Goal: Navigation & Orientation: Find specific page/section

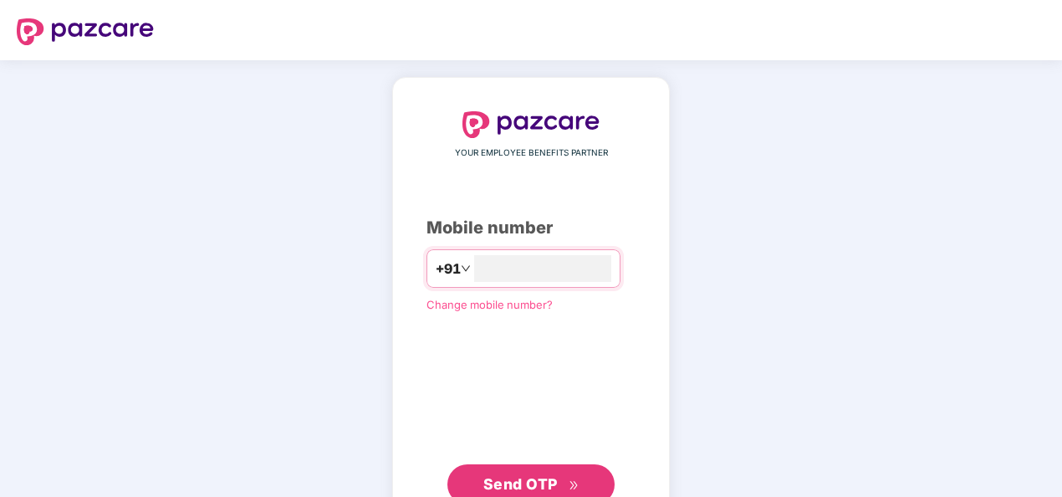
type input "**********"
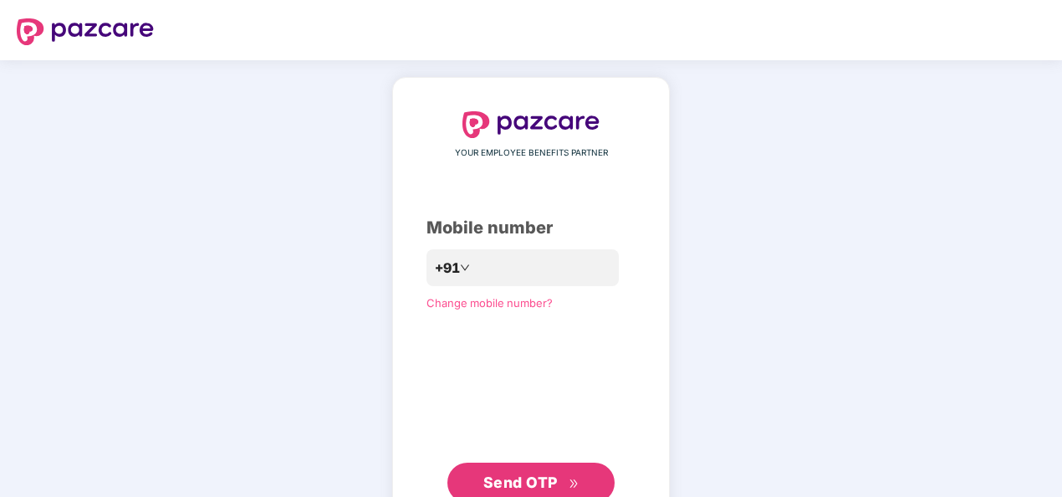
click at [526, 466] on button "Send OTP" at bounding box center [531, 483] width 167 height 40
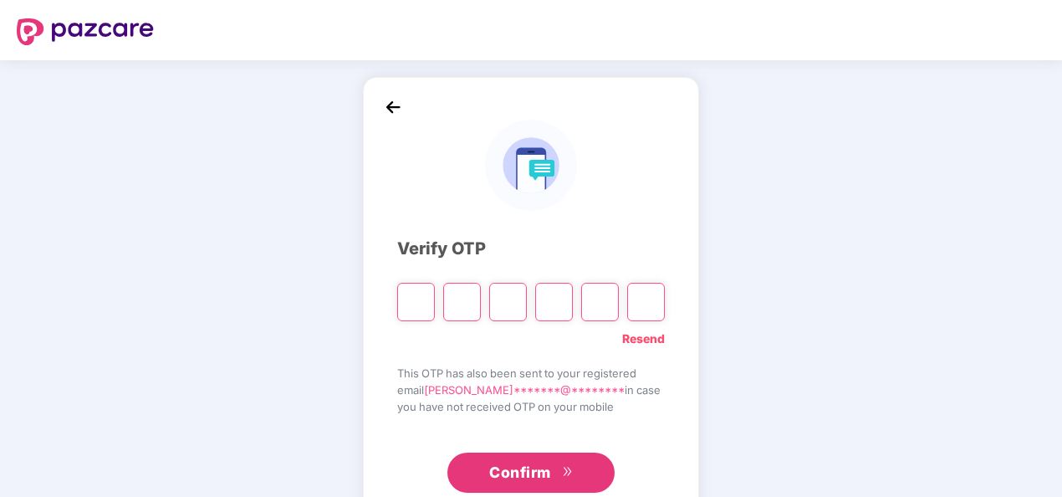
type input "*"
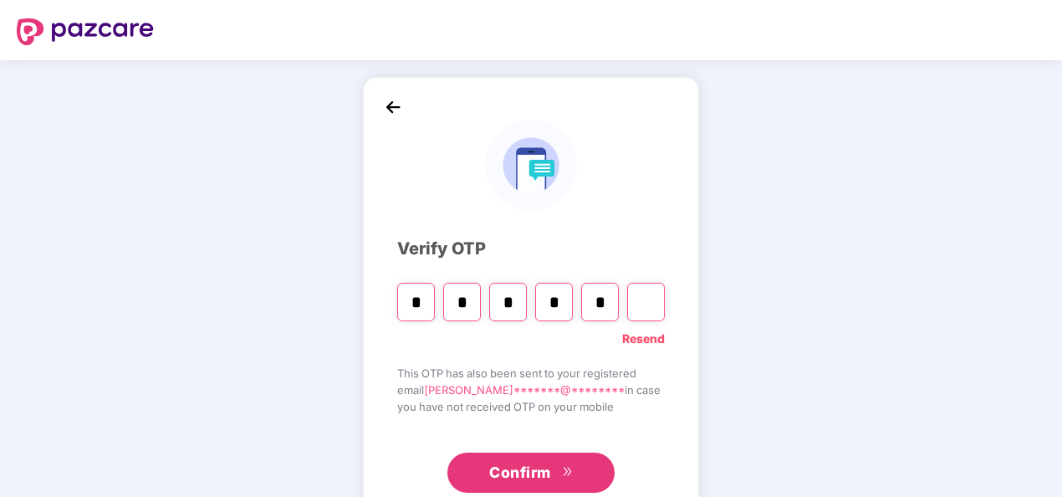
type input "*"
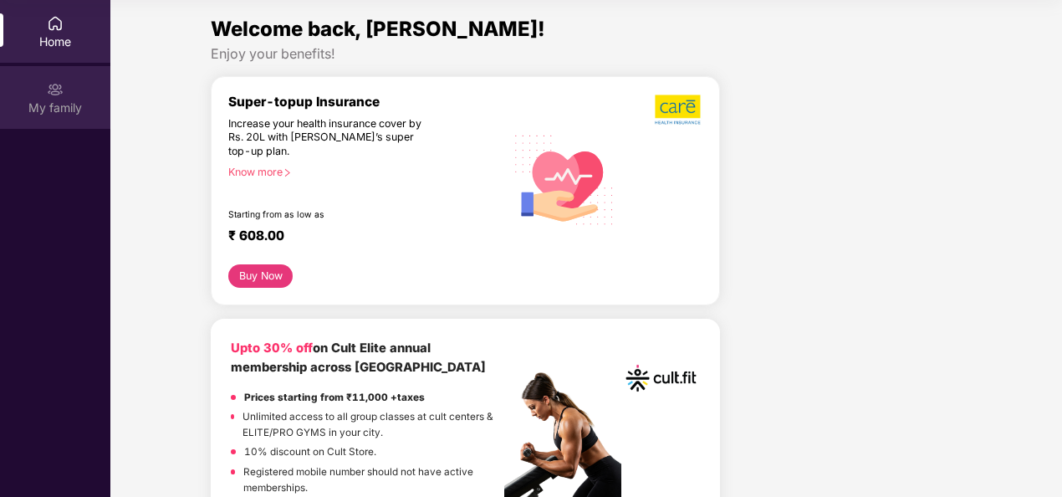
click at [58, 100] on div "My family" at bounding box center [55, 108] width 110 height 17
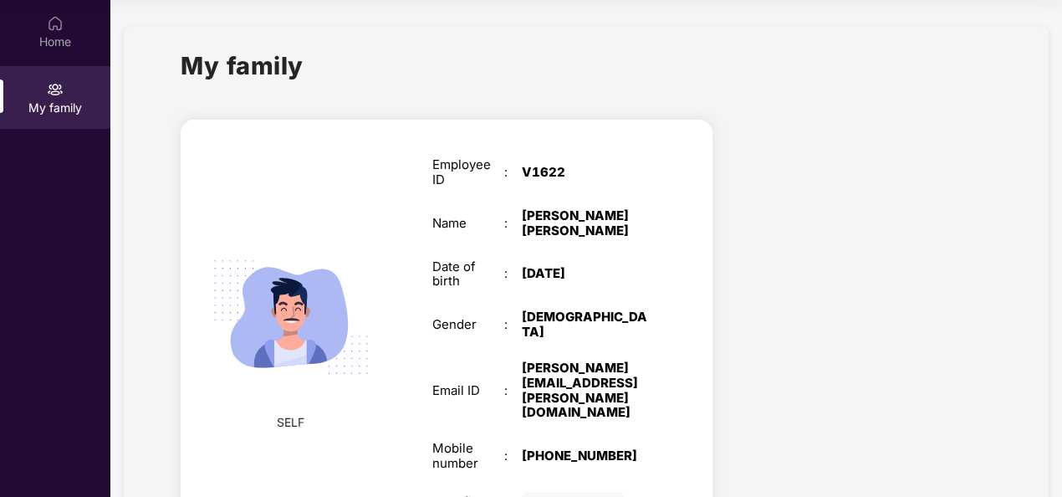
scroll to position [75, 0]
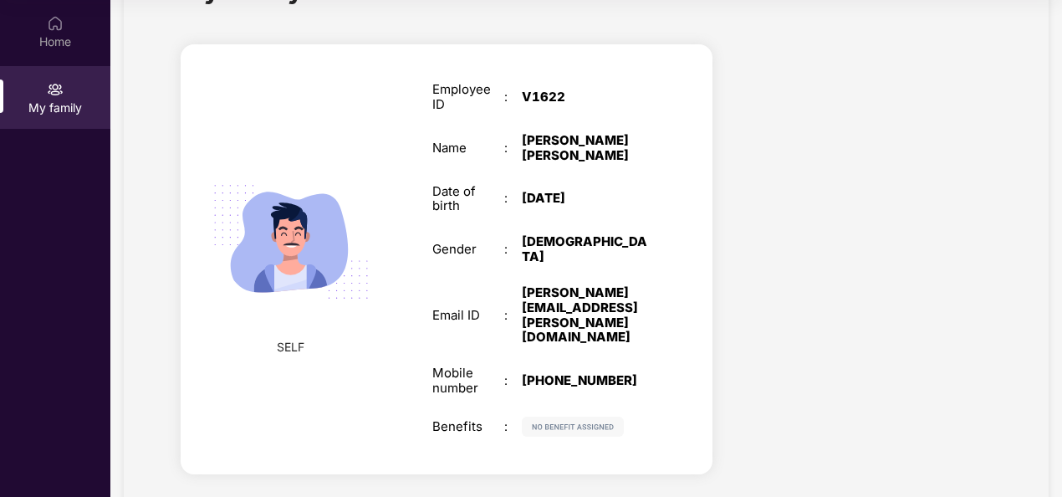
click at [597, 417] on img at bounding box center [573, 427] width 102 height 20
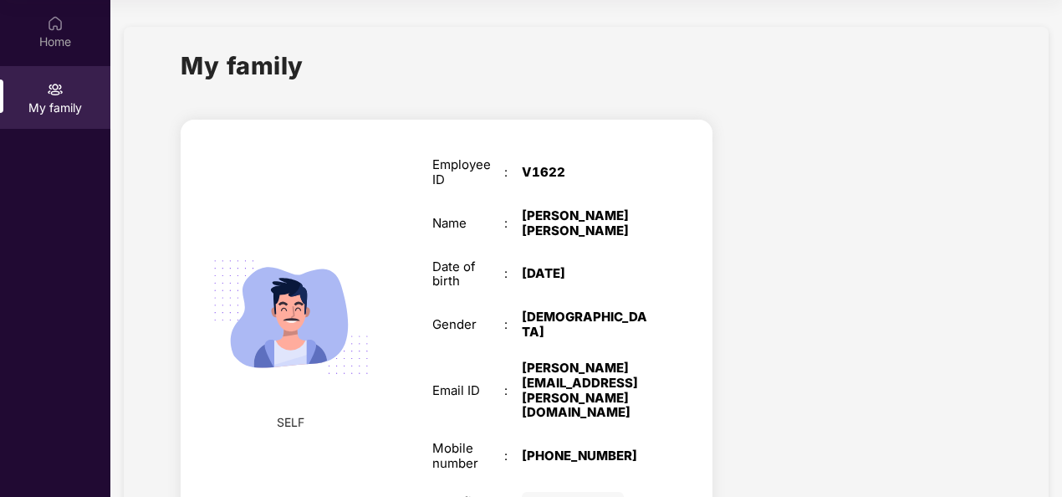
scroll to position [0, 0]
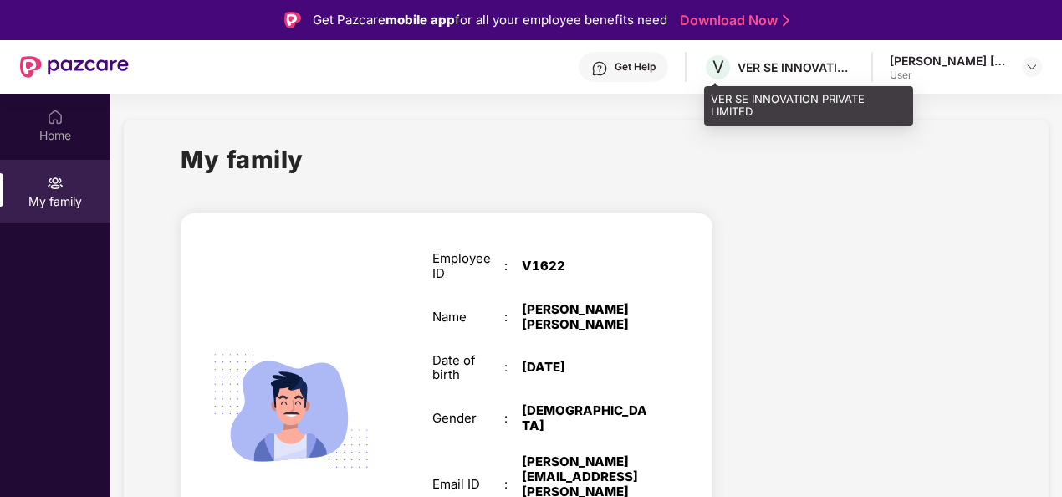
click at [780, 77] on div "V VER SE INNOVATION PRIVATE LIMITED" at bounding box center [779, 67] width 151 height 29
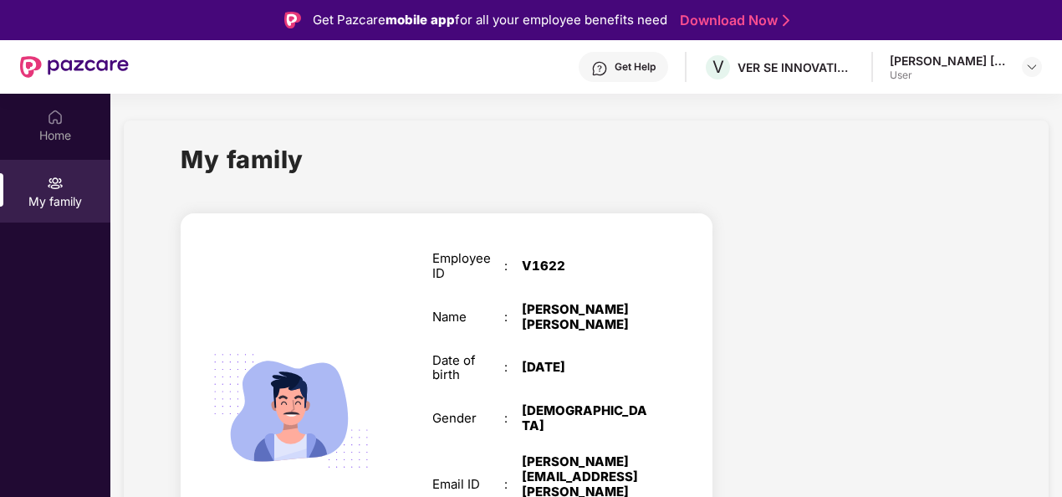
click at [1042, 67] on header "Get Help V VER SE INNOVATION PRIVATE LIMITED [PERSON_NAME] [PERSON_NAME] User" at bounding box center [531, 67] width 1062 height 54
click at [1029, 69] on img at bounding box center [1032, 66] width 13 height 13
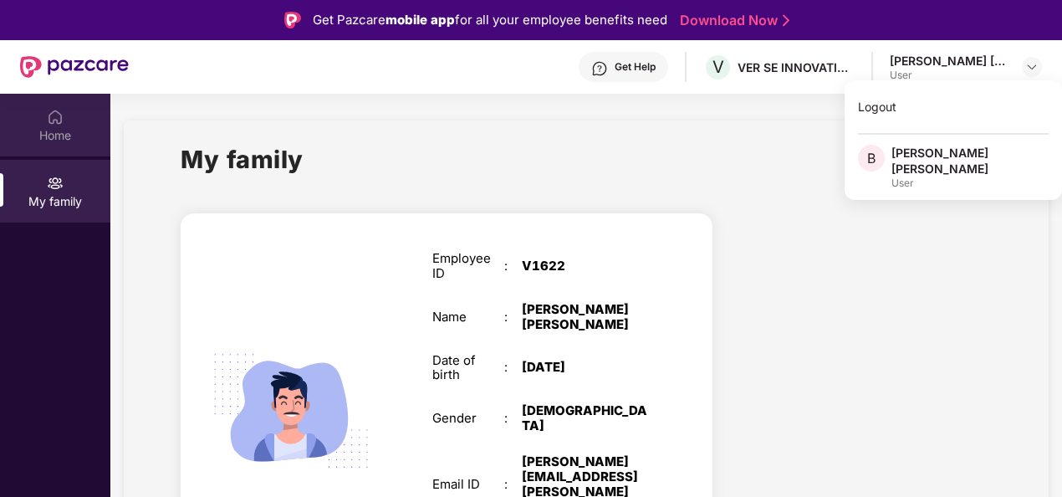
click at [45, 104] on div "Home" at bounding box center [55, 125] width 110 height 63
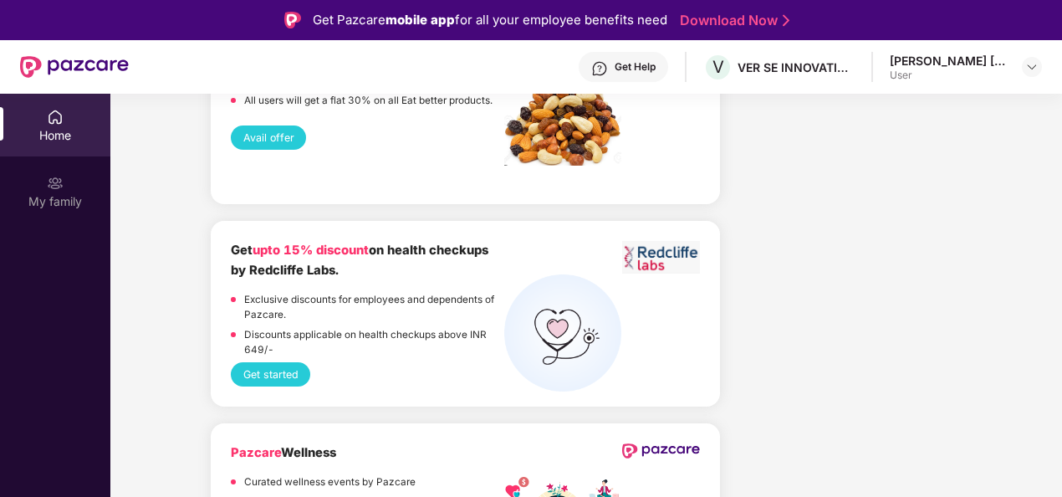
scroll to position [94, 0]
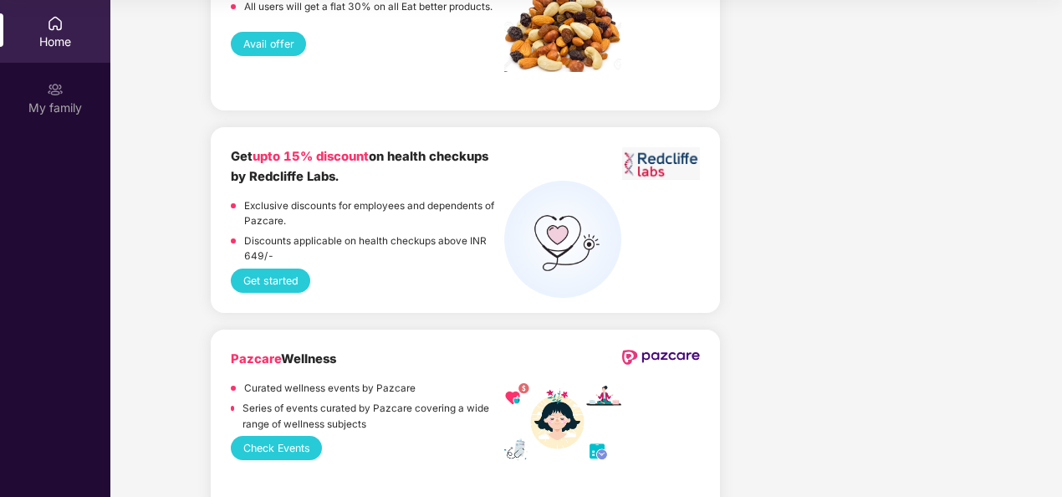
click at [273, 436] on button "Check Events" at bounding box center [276, 448] width 91 height 24
